Goal: Task Accomplishment & Management: Manage account settings

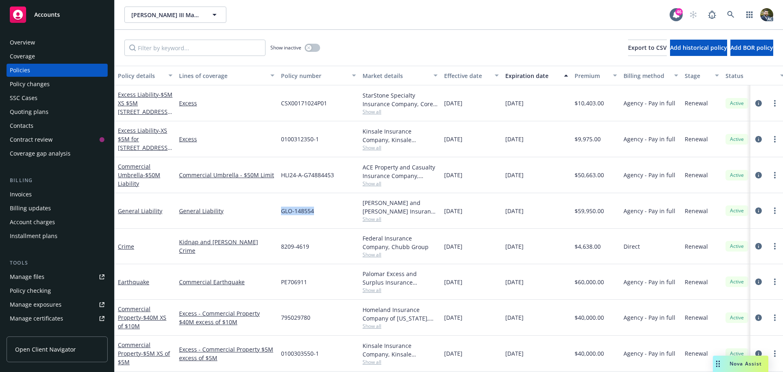
drag, startPoint x: 331, startPoint y: 213, endPoint x: 281, endPoint y: 212, distance: 49.8
click at [281, 212] on div "GLO-148554" at bounding box center [319, 210] width 82 height 35
copy span "GLO-148554"
click at [312, 47] on button "button" at bounding box center [313, 48] width 16 height 8
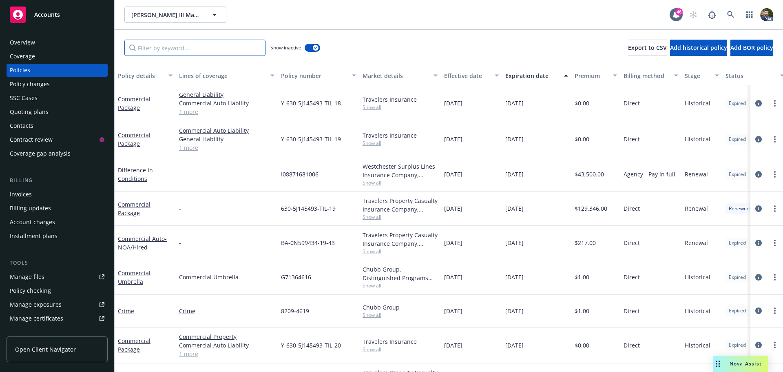
click at [193, 50] on input "Filter by keyword..." at bounding box center [194, 48] width 141 height 16
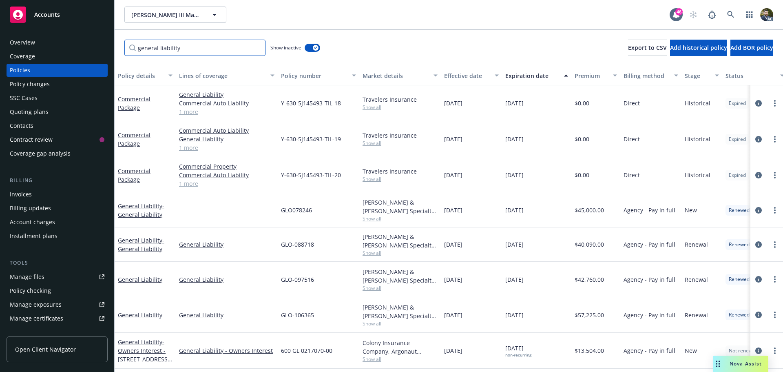
type input "general liability"
click at [756, 104] on icon "circleInformation" at bounding box center [759, 103] width 7 height 7
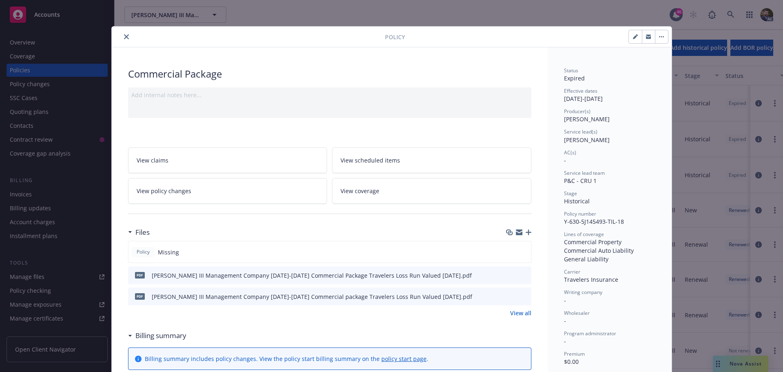
drag, startPoint x: 122, startPoint y: 37, endPoint x: 122, endPoint y: 56, distance: 19.2
click at [124, 37] on icon "close" at bounding box center [126, 36] width 5 height 5
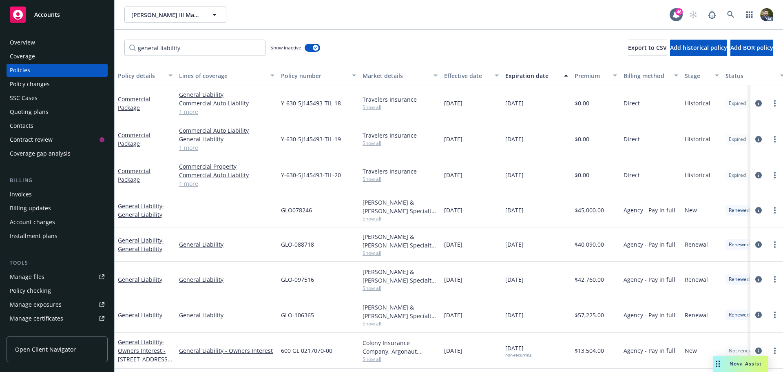
scroll to position [38, 0]
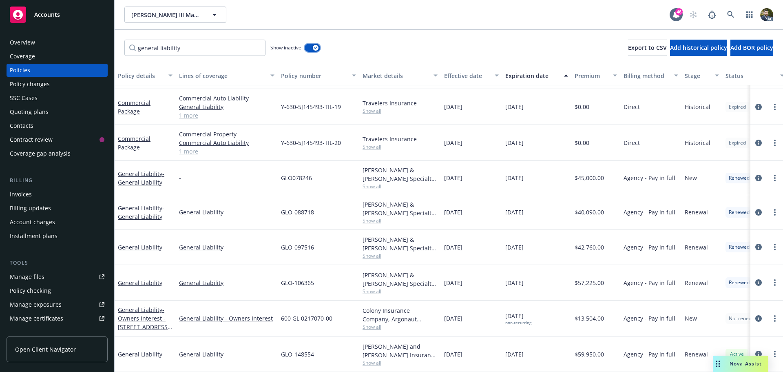
click at [308, 45] on button "button" at bounding box center [313, 48] width 16 height 8
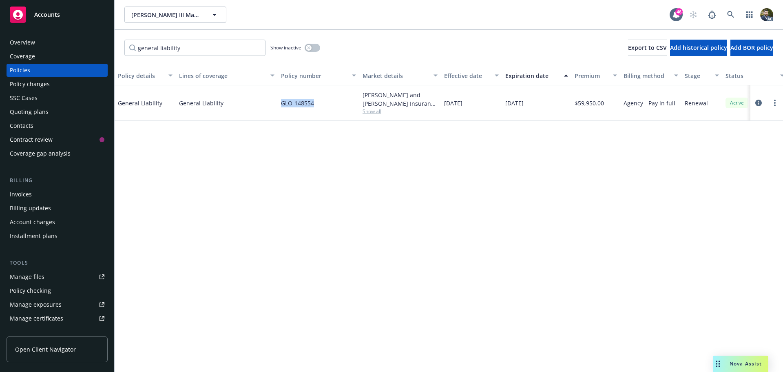
drag, startPoint x: 318, startPoint y: 102, endPoint x: 280, endPoint y: 103, distance: 38.4
click at [280, 103] on div "GLO-148554" at bounding box center [319, 102] width 82 height 35
copy span "GLO-148554"
click at [311, 47] on div "button" at bounding box center [309, 48] width 6 height 6
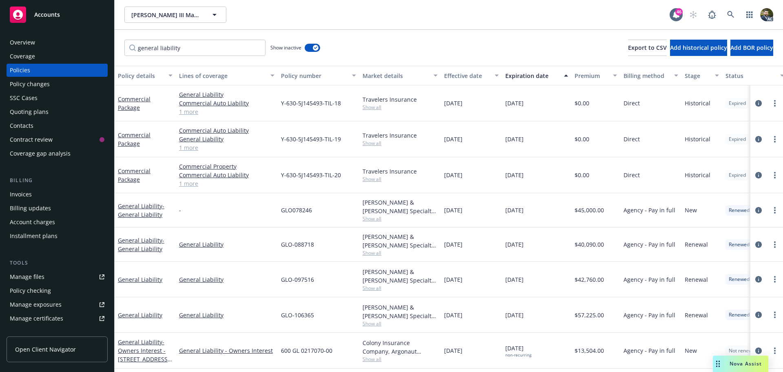
drag, startPoint x: 540, startPoint y: 102, endPoint x: 446, endPoint y: 104, distance: 94.3
click at [446, 104] on div "Commercial Package General Liability Commercial Auto Liability Commercial Prope…" at bounding box center [508, 103] width 787 height 36
copy div "[DATE] [DATE]"
drag, startPoint x: 754, startPoint y: 104, endPoint x: 744, endPoint y: 112, distance: 12.4
click at [756, 104] on icon "circleInformation" at bounding box center [759, 103] width 7 height 7
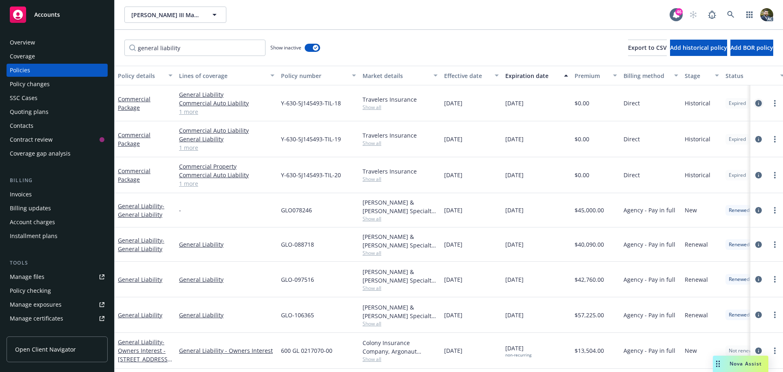
click at [756, 103] on icon "circleInformation" at bounding box center [759, 103] width 7 height 7
click at [754, 102] on div "[PERSON_NAME] III Management Company [PERSON_NAME] III Management Company 46 AC…" at bounding box center [449, 186] width 669 height 372
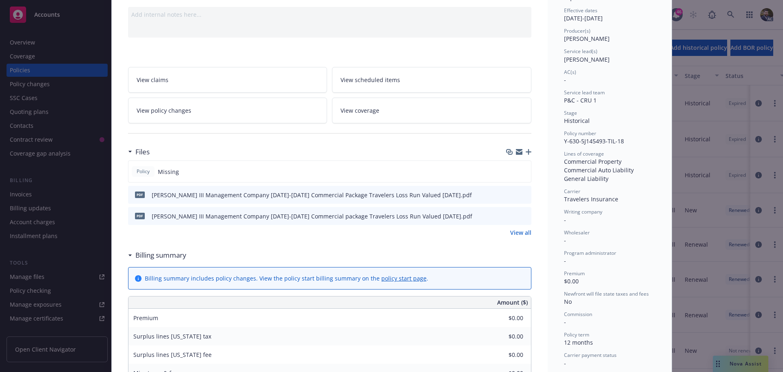
scroll to position [82, 0]
click at [508, 192] on icon "download file" at bounding box center [510, 193] width 7 height 7
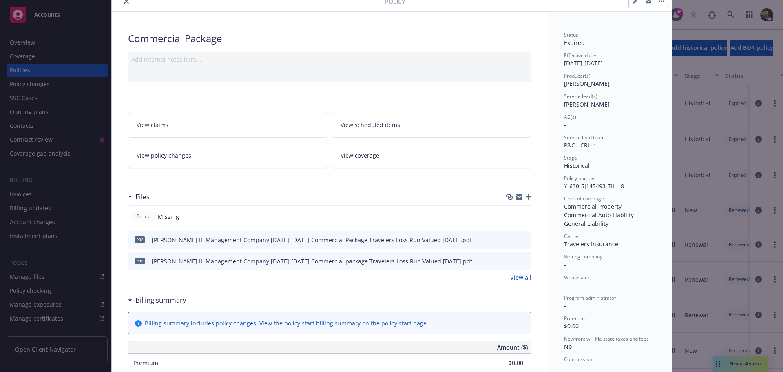
scroll to position [0, 0]
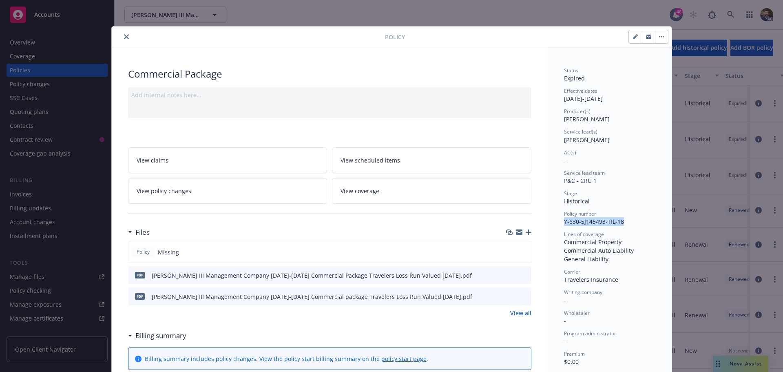
drag, startPoint x: 630, startPoint y: 221, endPoint x: 559, endPoint y: 222, distance: 70.2
copy span "Y-630-5J145493-TIL-18"
click at [124, 36] on icon "close" at bounding box center [126, 36] width 5 height 5
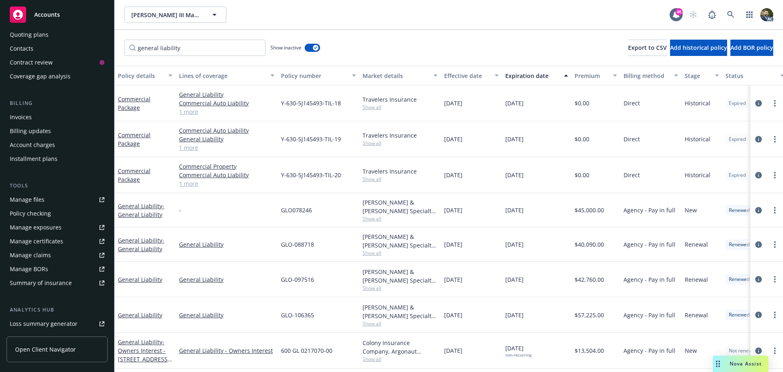
scroll to position [82, 0]
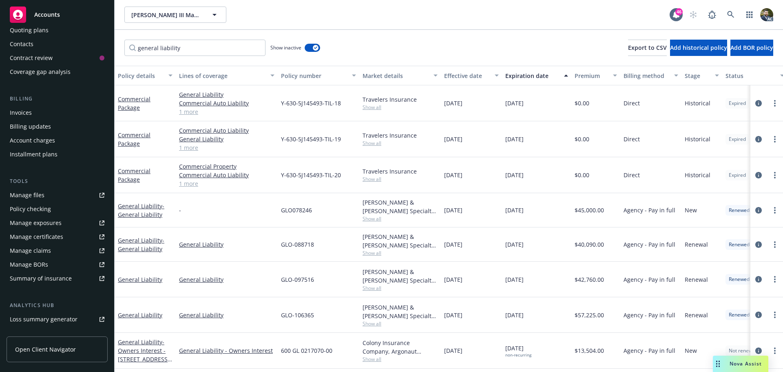
click at [35, 267] on div "Manage BORs" at bounding box center [29, 264] width 38 height 13
click at [34, 196] on div "Manage files" at bounding box center [27, 195] width 35 height 13
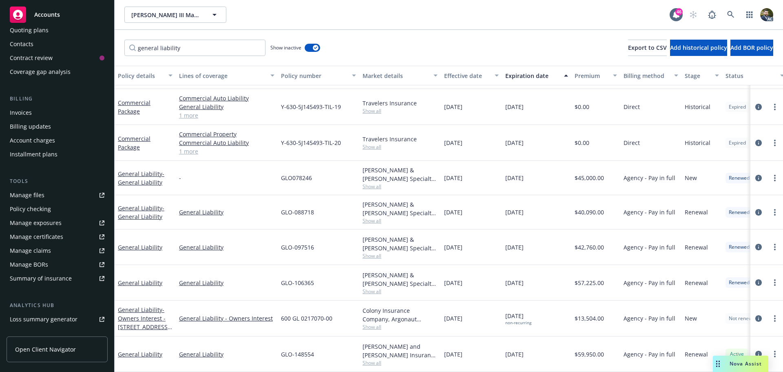
scroll to position [0, 0]
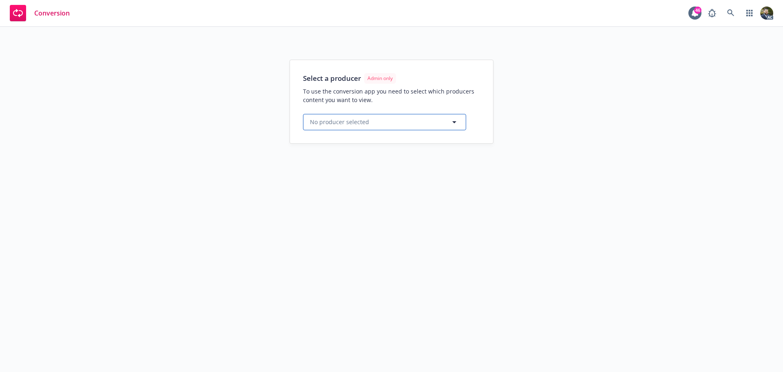
click at [384, 118] on button "No producer selected" at bounding box center [384, 122] width 163 height 16
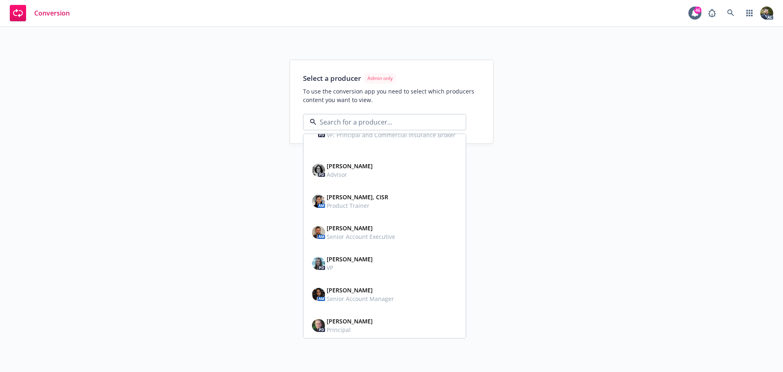
scroll to position [548, 0]
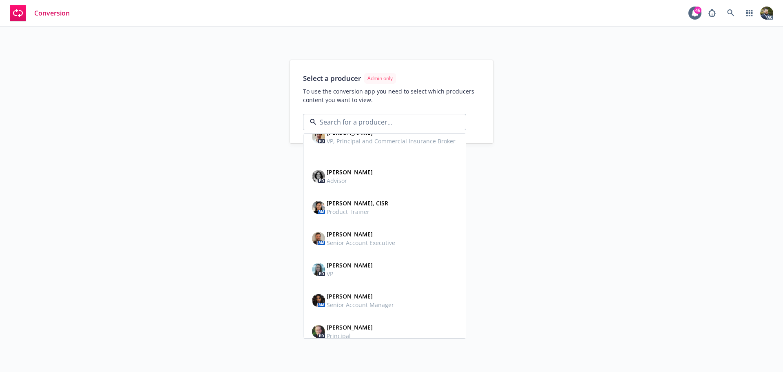
click at [359, 122] on input at bounding box center [383, 122] width 133 height 10
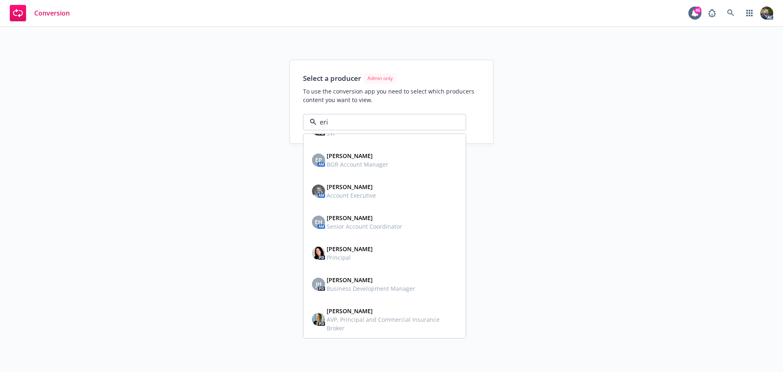
type input "eric"
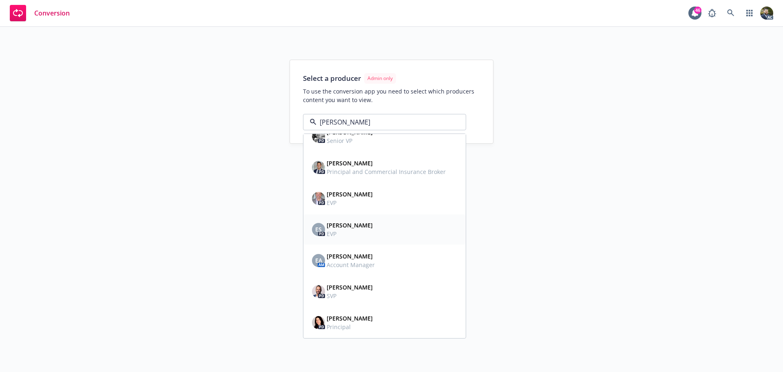
scroll to position [0, 0]
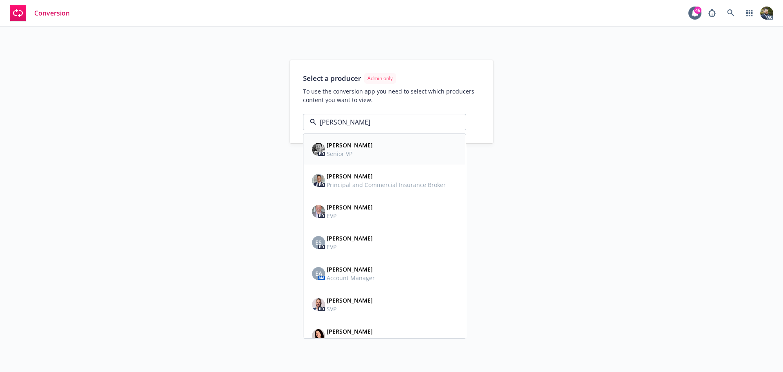
click at [353, 144] on strong "[PERSON_NAME]" at bounding box center [350, 145] width 46 height 8
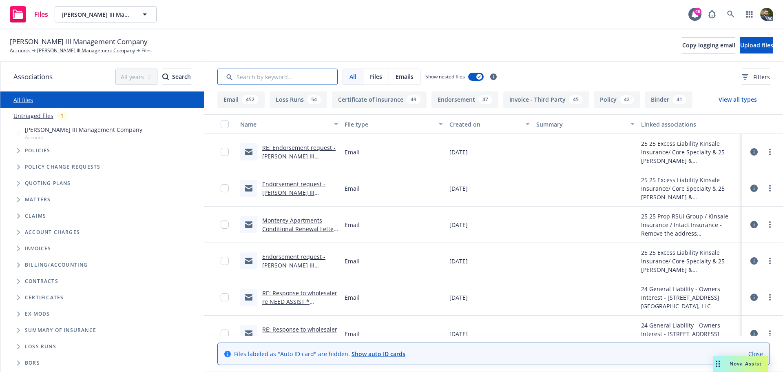
click at [301, 80] on input "Search by keyword..." at bounding box center [277, 77] width 120 height 16
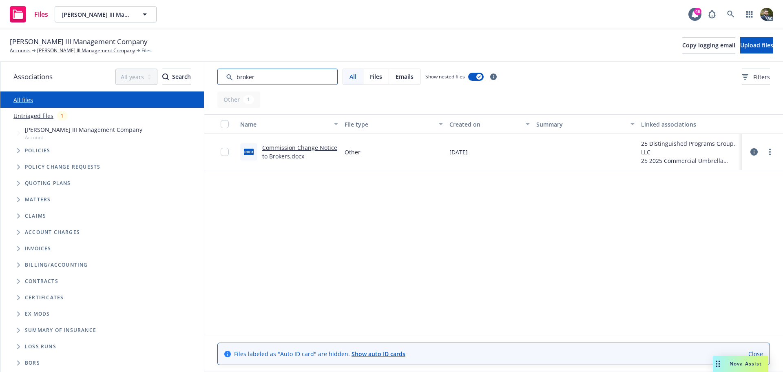
type input "broker"
click at [278, 149] on link "Commission Change Notice to Brokers.docx" at bounding box center [299, 152] width 75 height 16
